Goal: Transaction & Acquisition: Purchase product/service

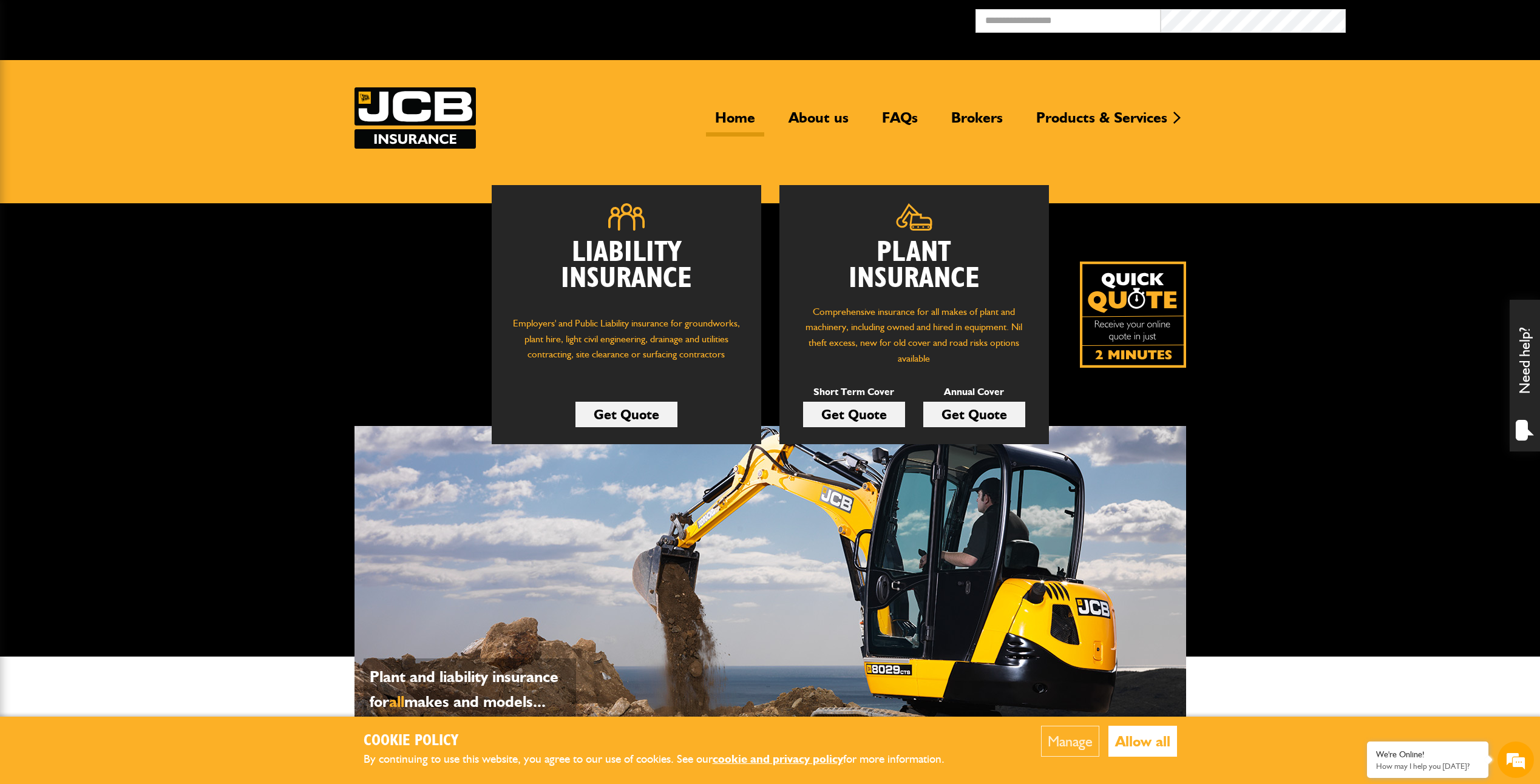
click at [984, 416] on link "Get Quote" at bounding box center [974, 415] width 102 height 25
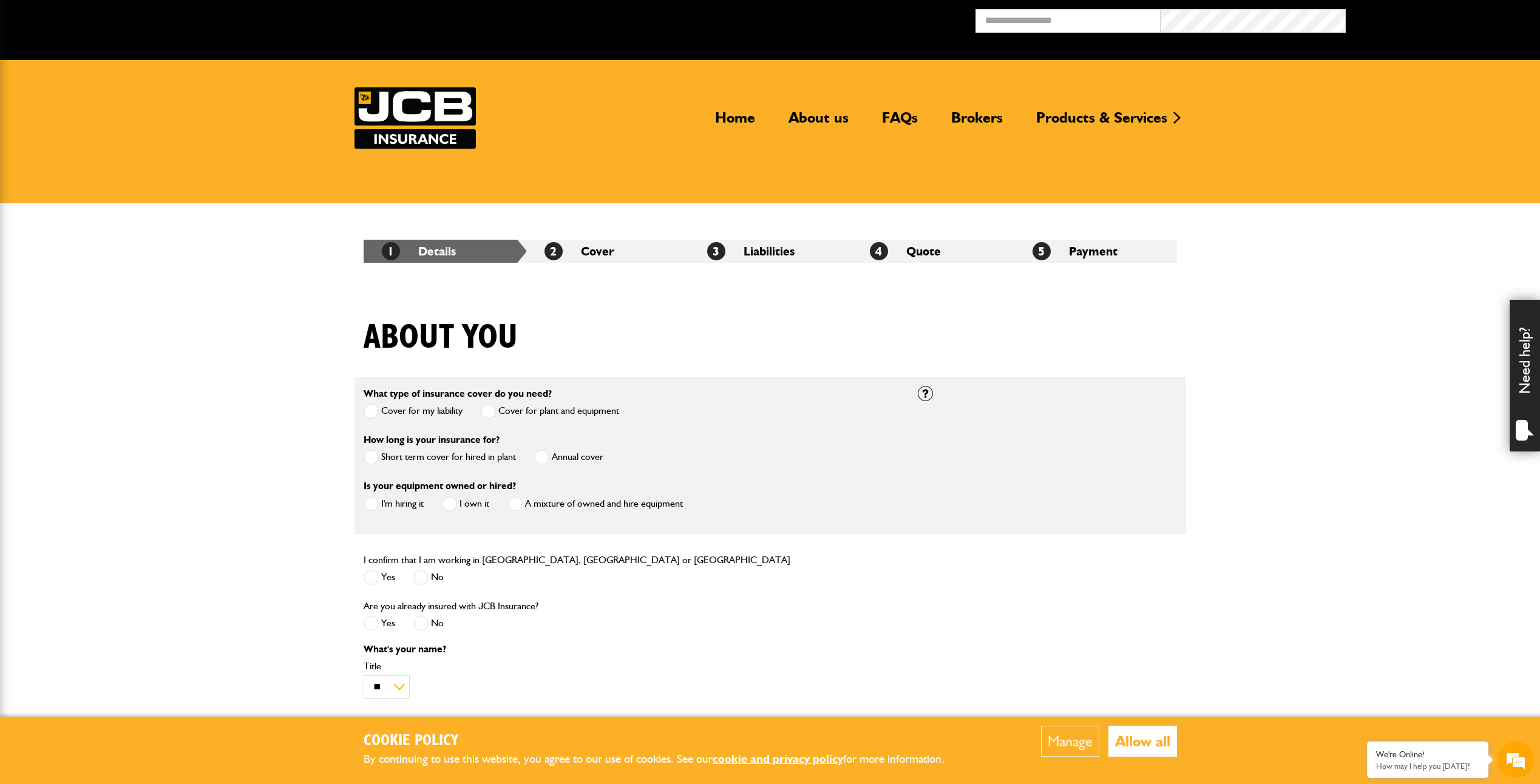
scroll to position [121, 0]
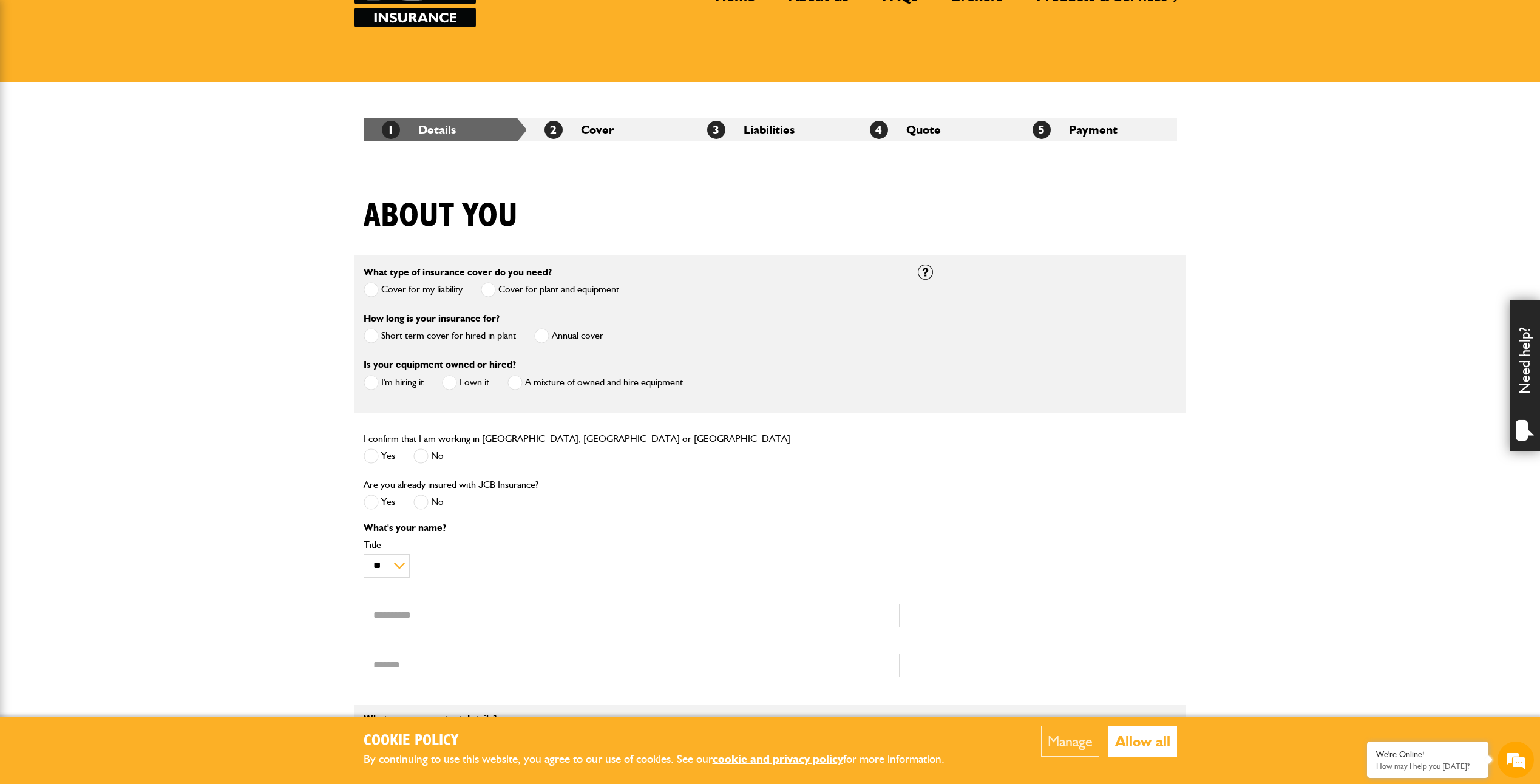
click at [374, 294] on span at bounding box center [371, 290] width 15 height 15
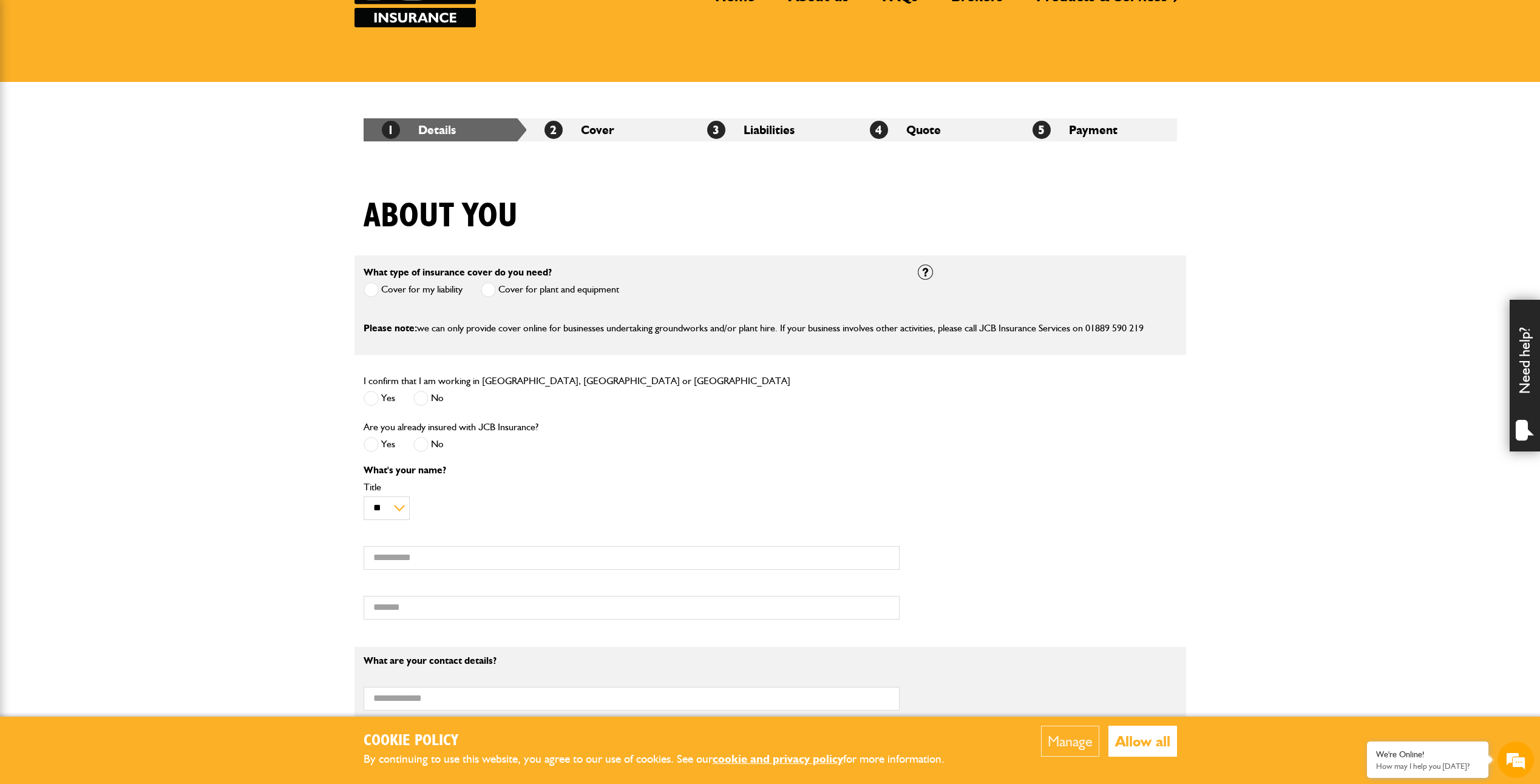
click at [372, 401] on span at bounding box center [371, 398] width 15 height 15
click at [367, 448] on span at bounding box center [371, 444] width 15 height 15
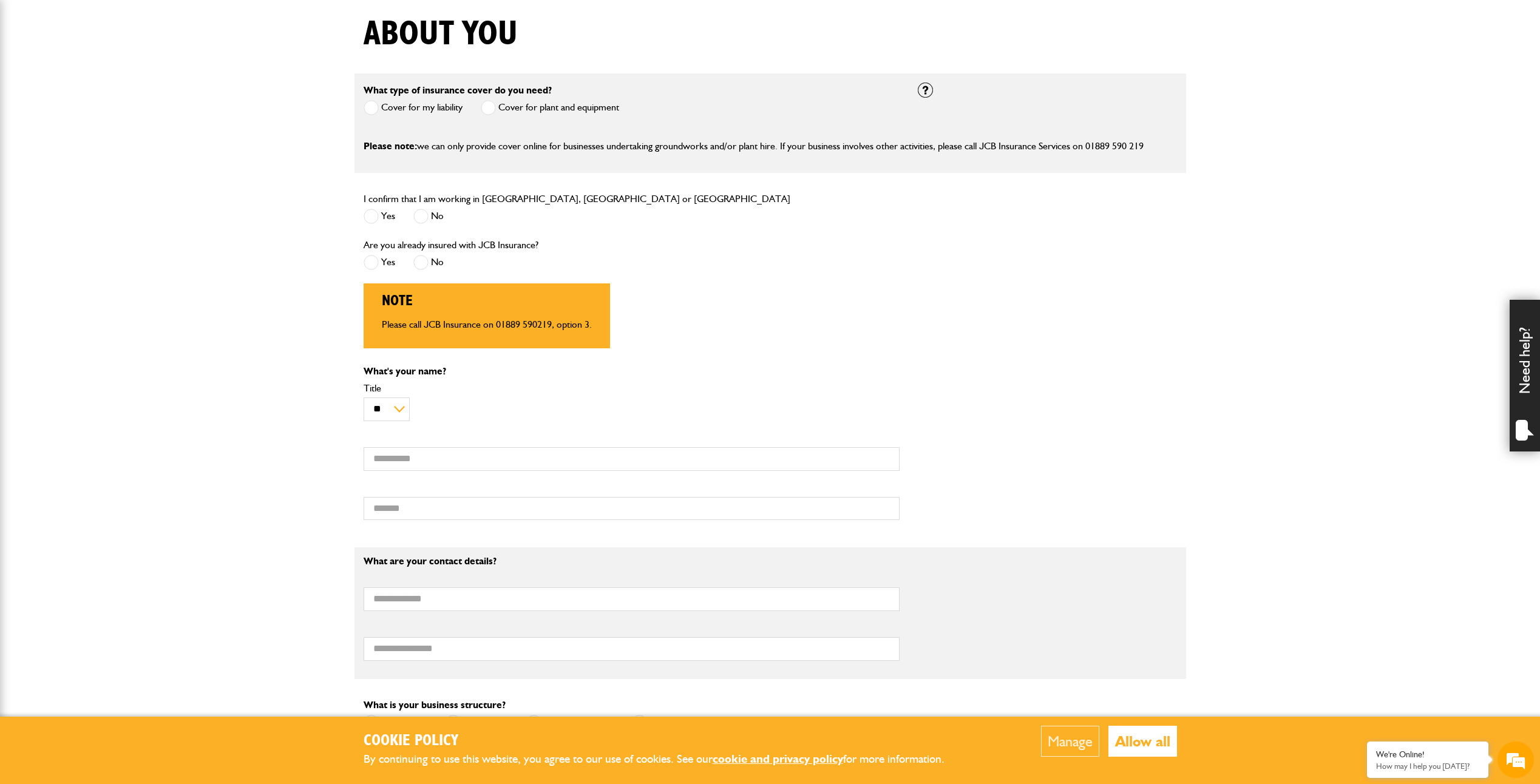
scroll to position [0, 0]
click at [422, 262] on span at bounding box center [421, 262] width 15 height 15
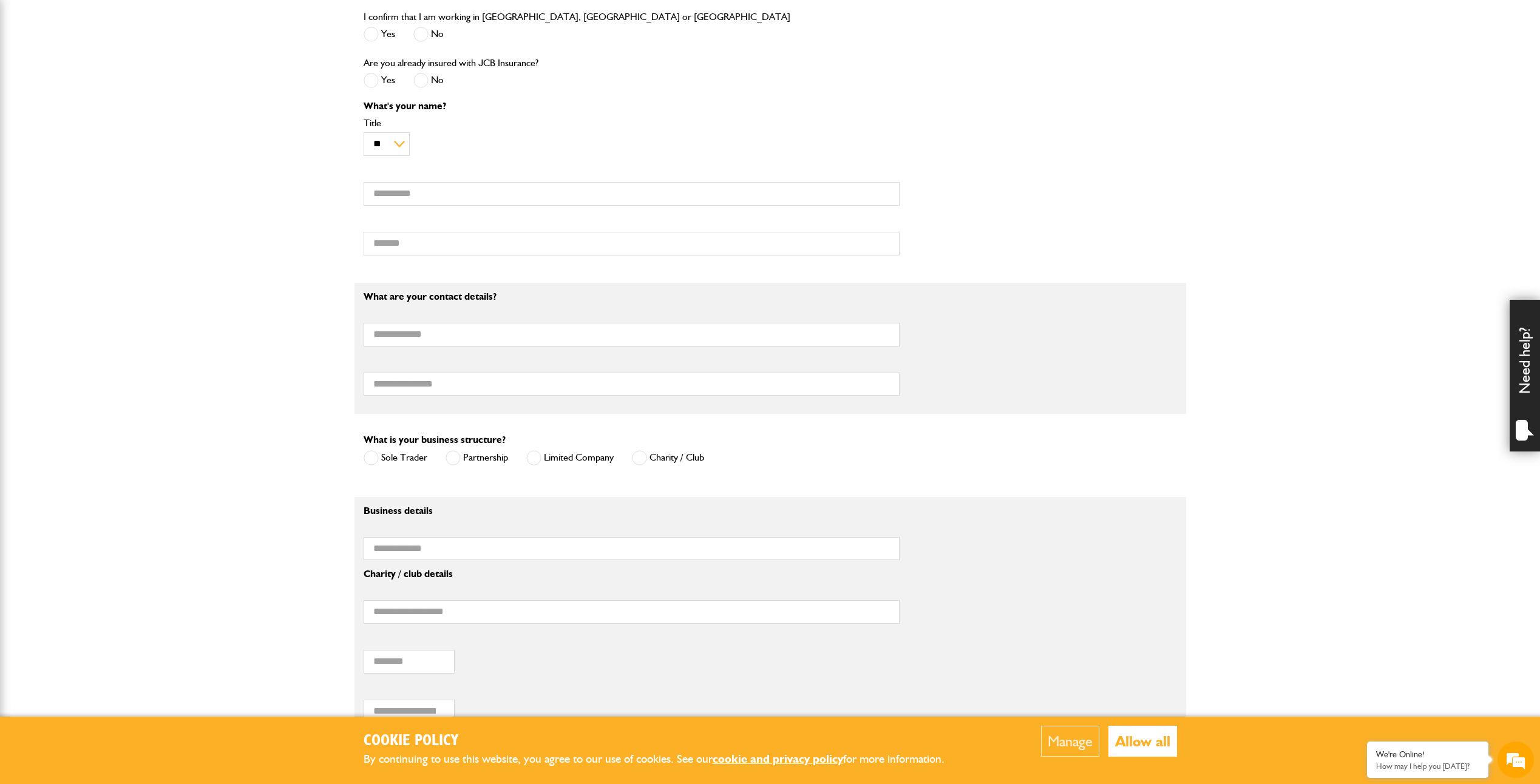
scroll to position [606, 0]
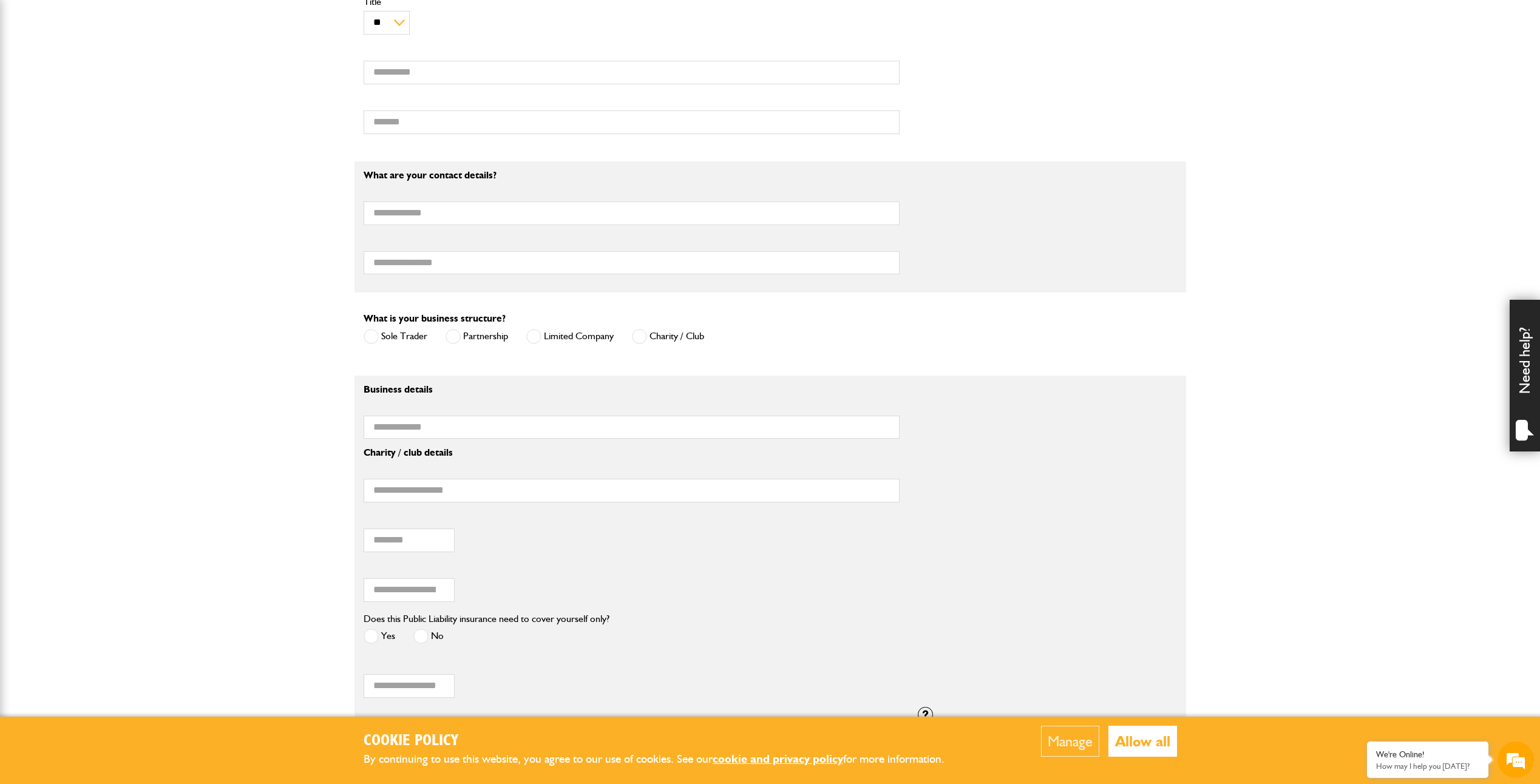
click at [532, 342] on span at bounding box center [534, 336] width 15 height 15
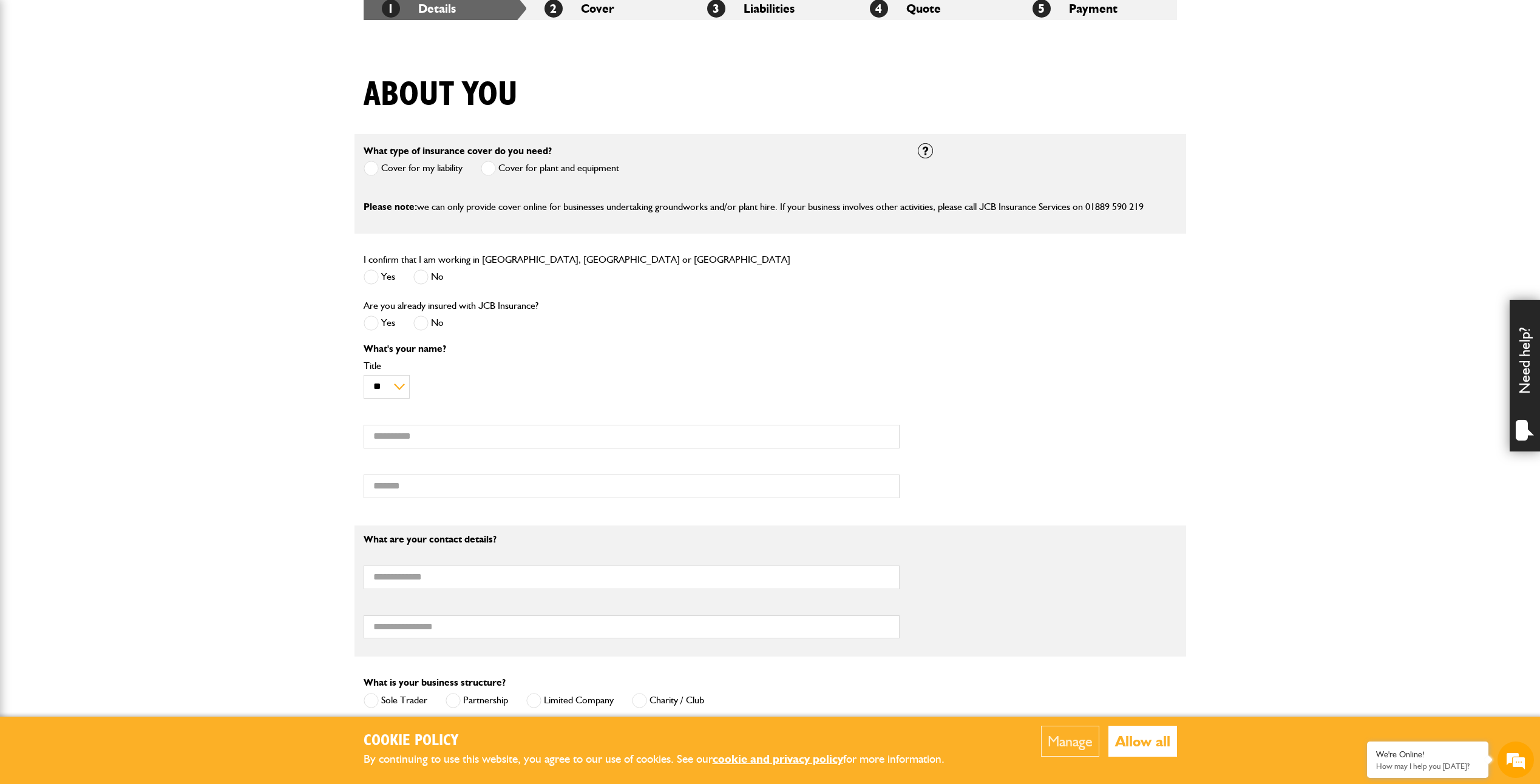
scroll to position [60, 0]
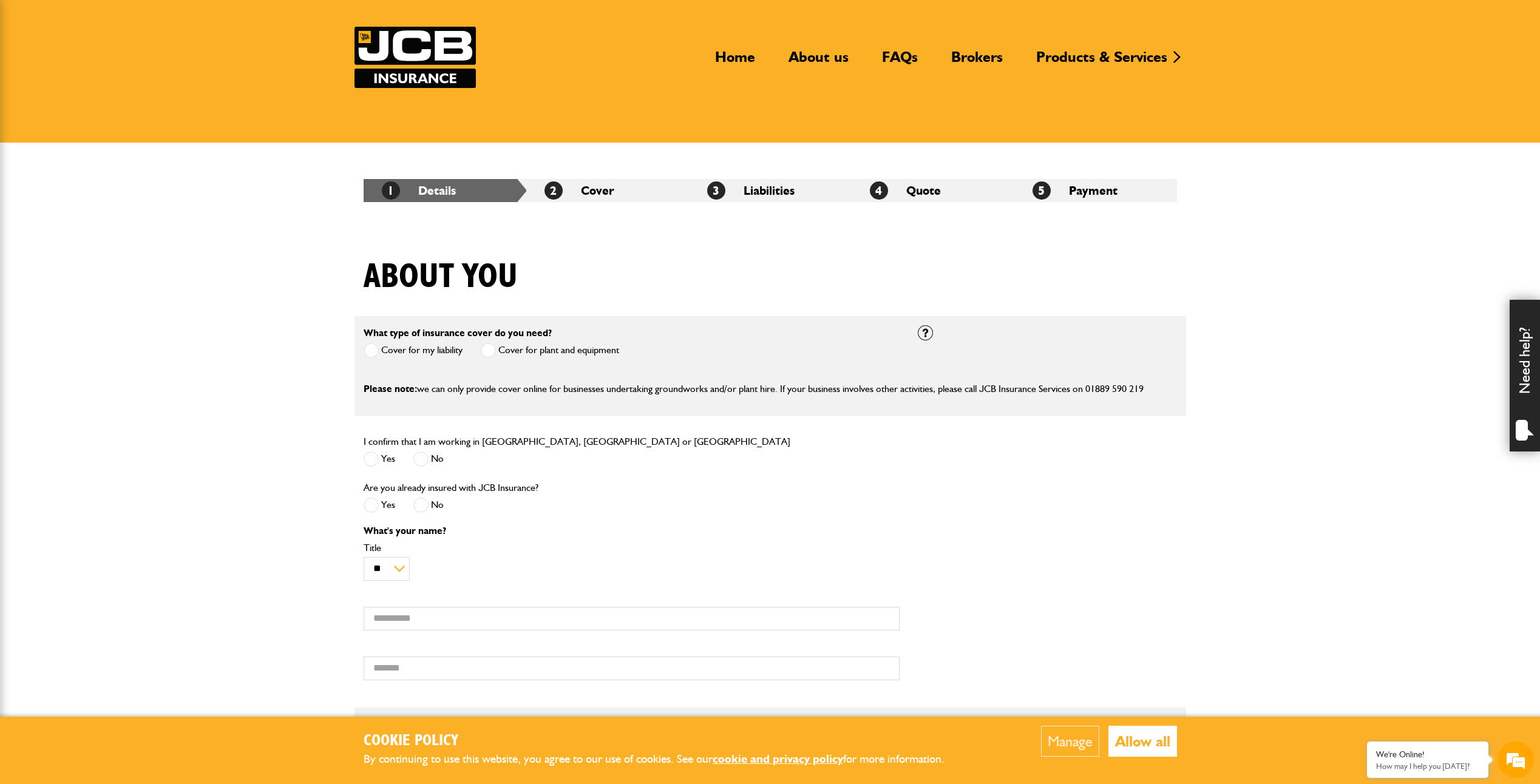
click at [373, 504] on span at bounding box center [371, 505] width 15 height 15
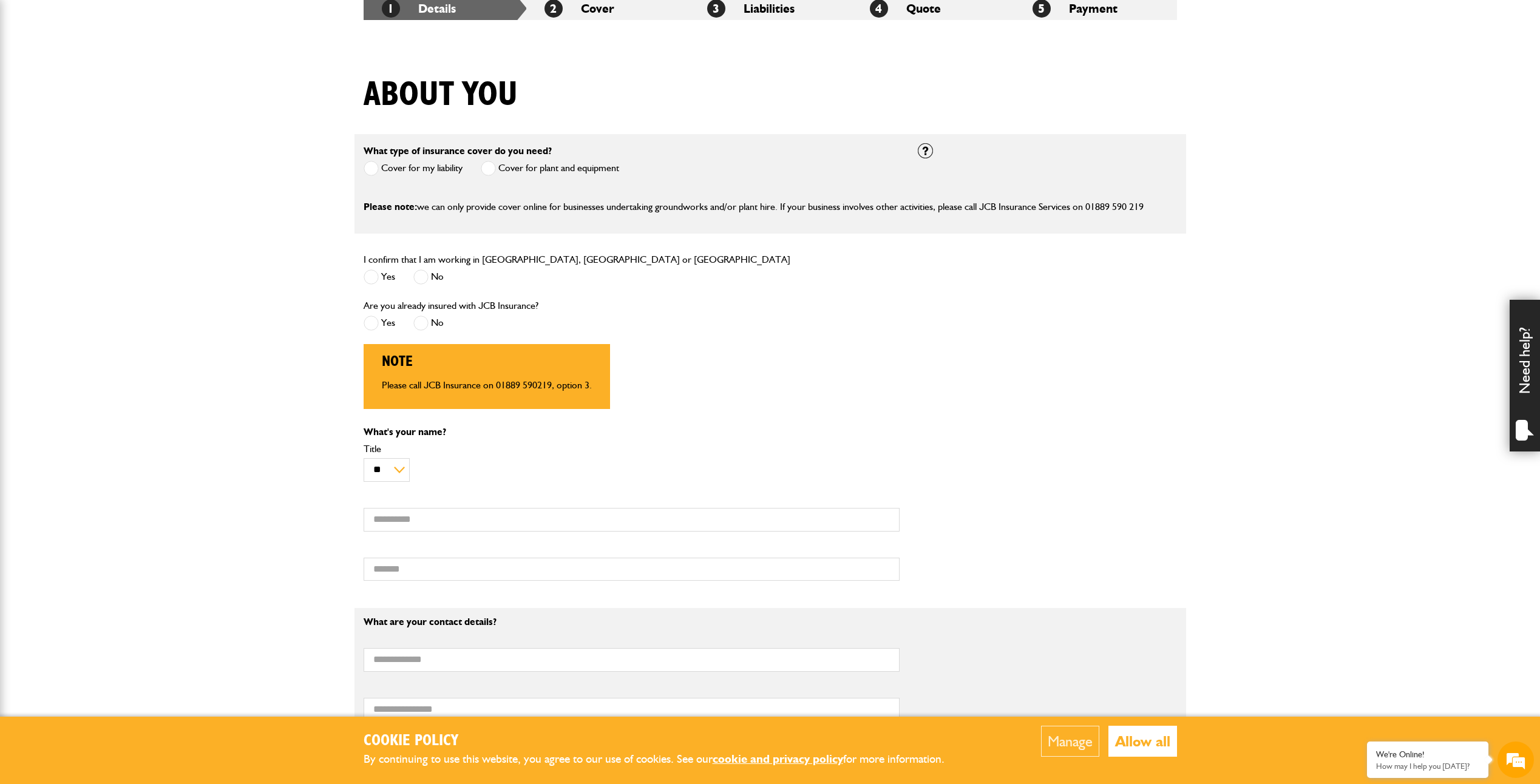
scroll to position [121, 0]
